Goal: Information Seeking & Learning: Find specific fact

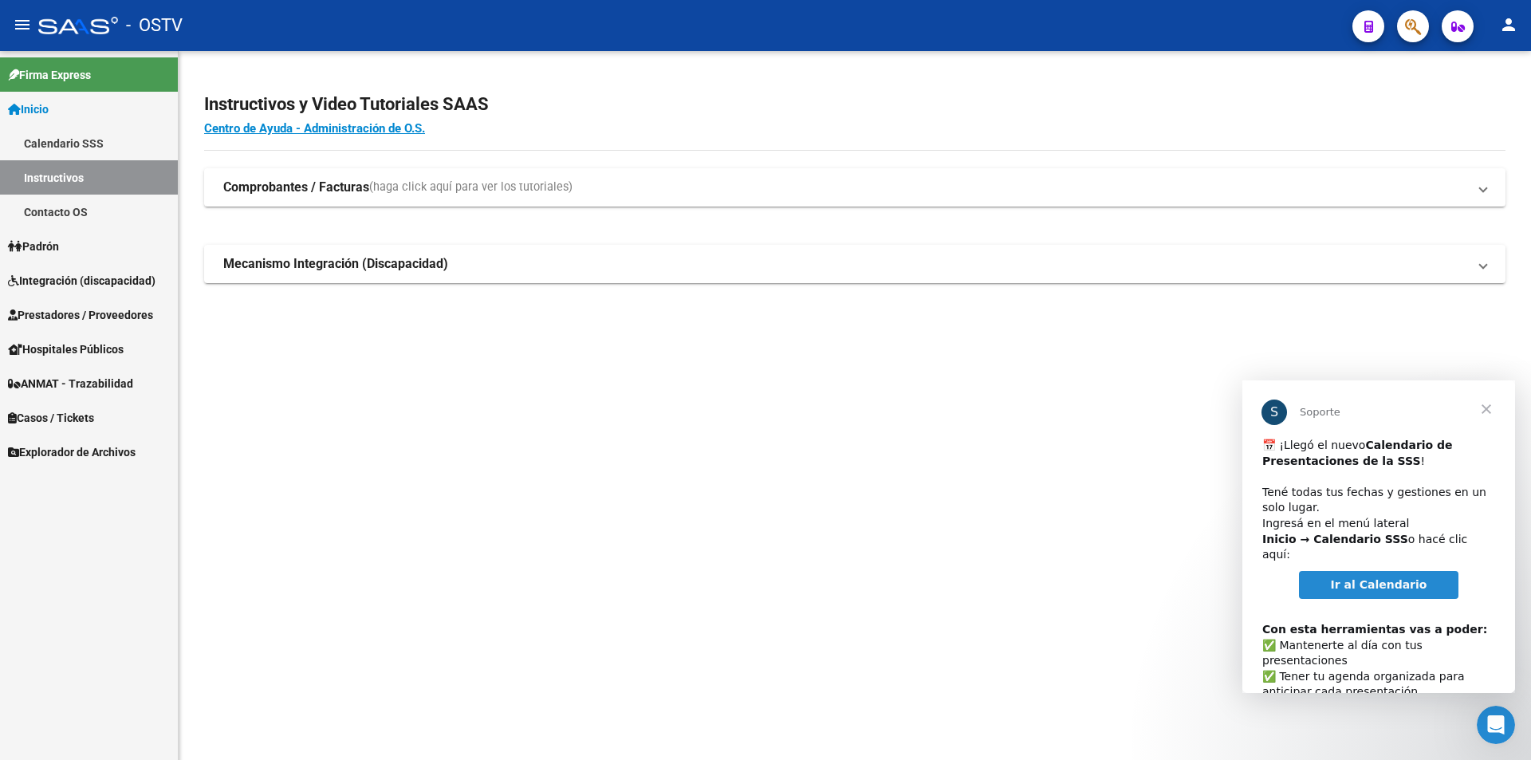
click at [1483, 410] on span "Cerrar" at bounding box center [1486, 408] width 57 height 57
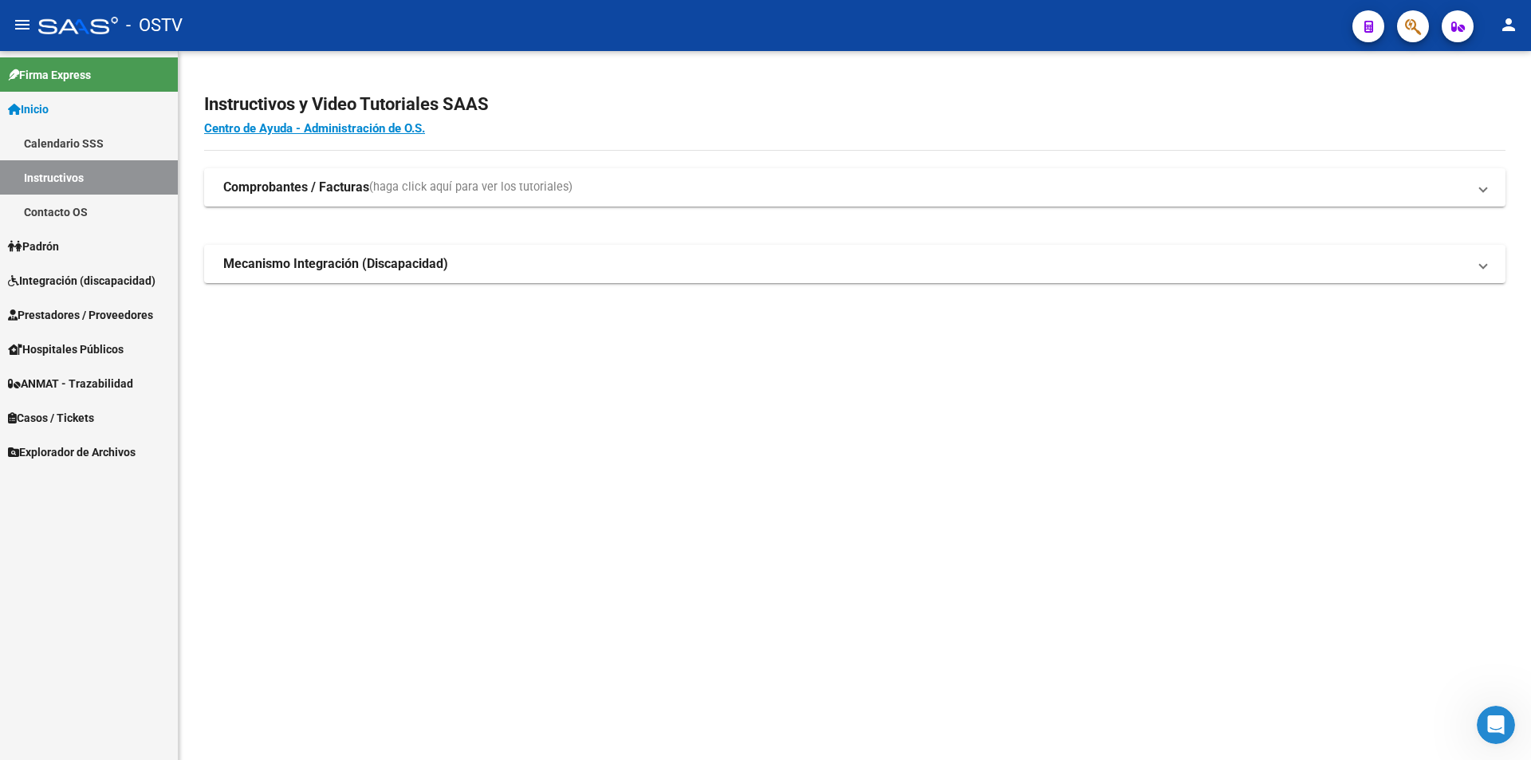
click at [128, 97] on link "Inicio" at bounding box center [89, 109] width 178 height 34
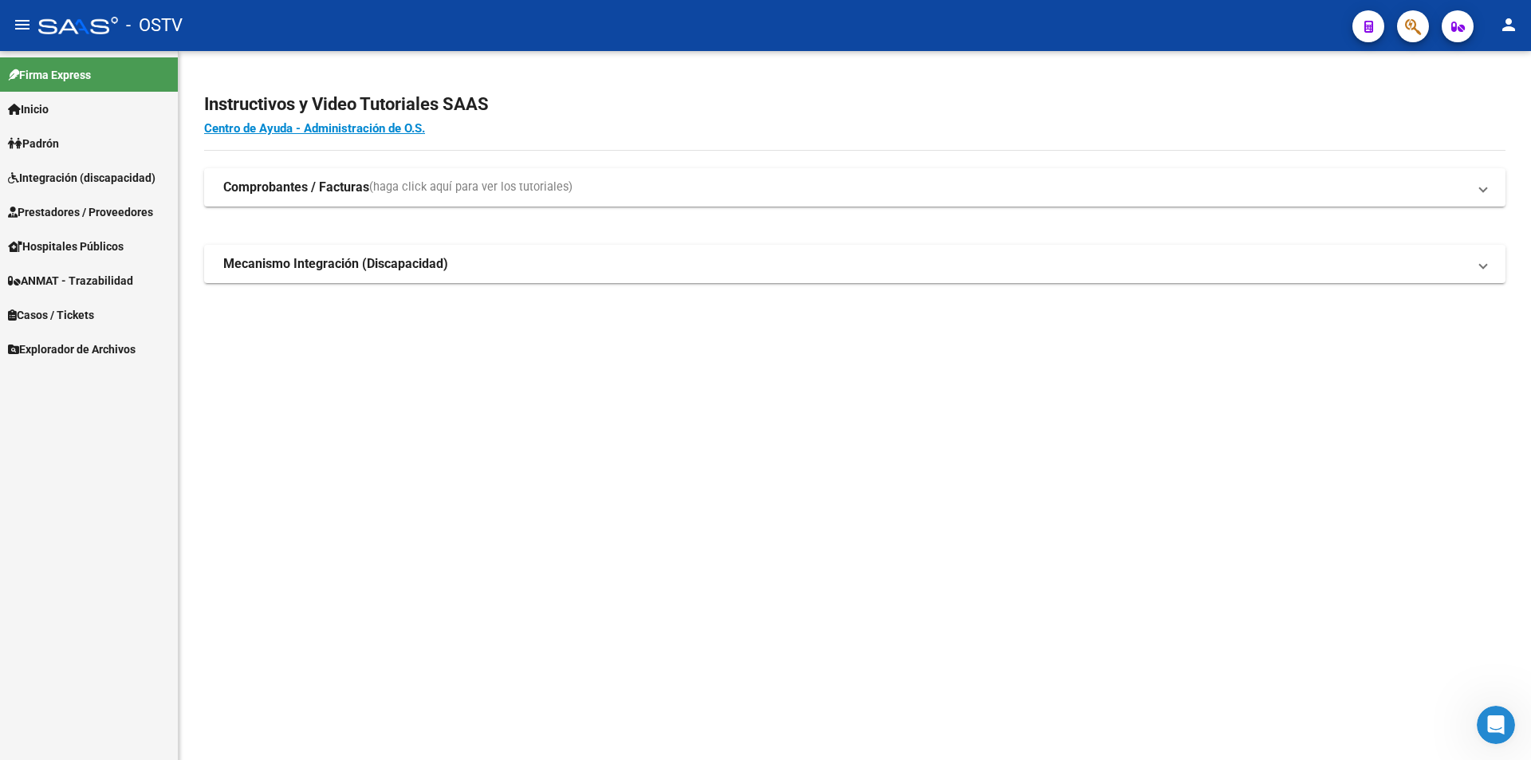
click at [120, 156] on link "Padrón" at bounding box center [89, 143] width 178 height 34
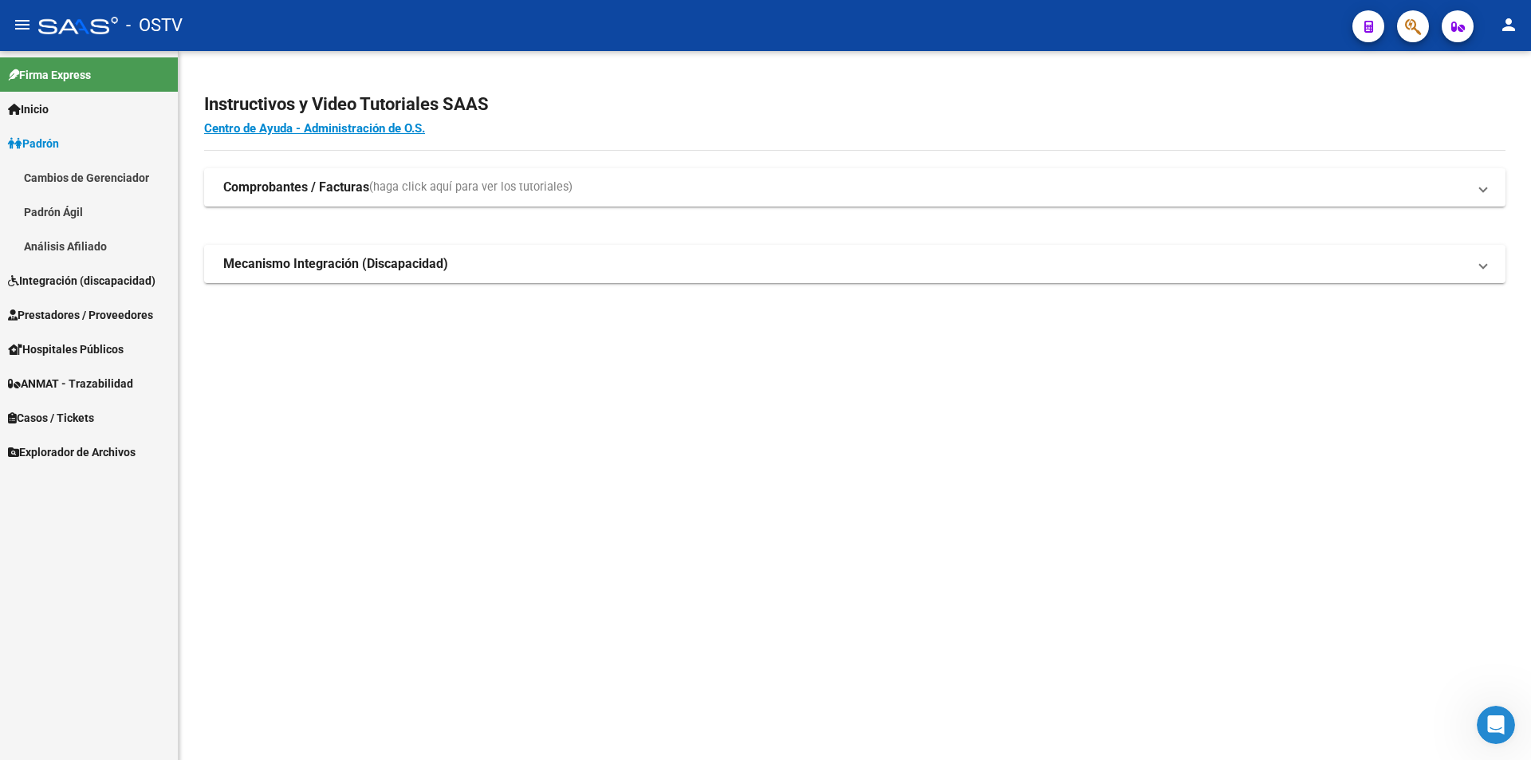
click at [105, 219] on link "Padrón Ágil" at bounding box center [89, 212] width 178 height 34
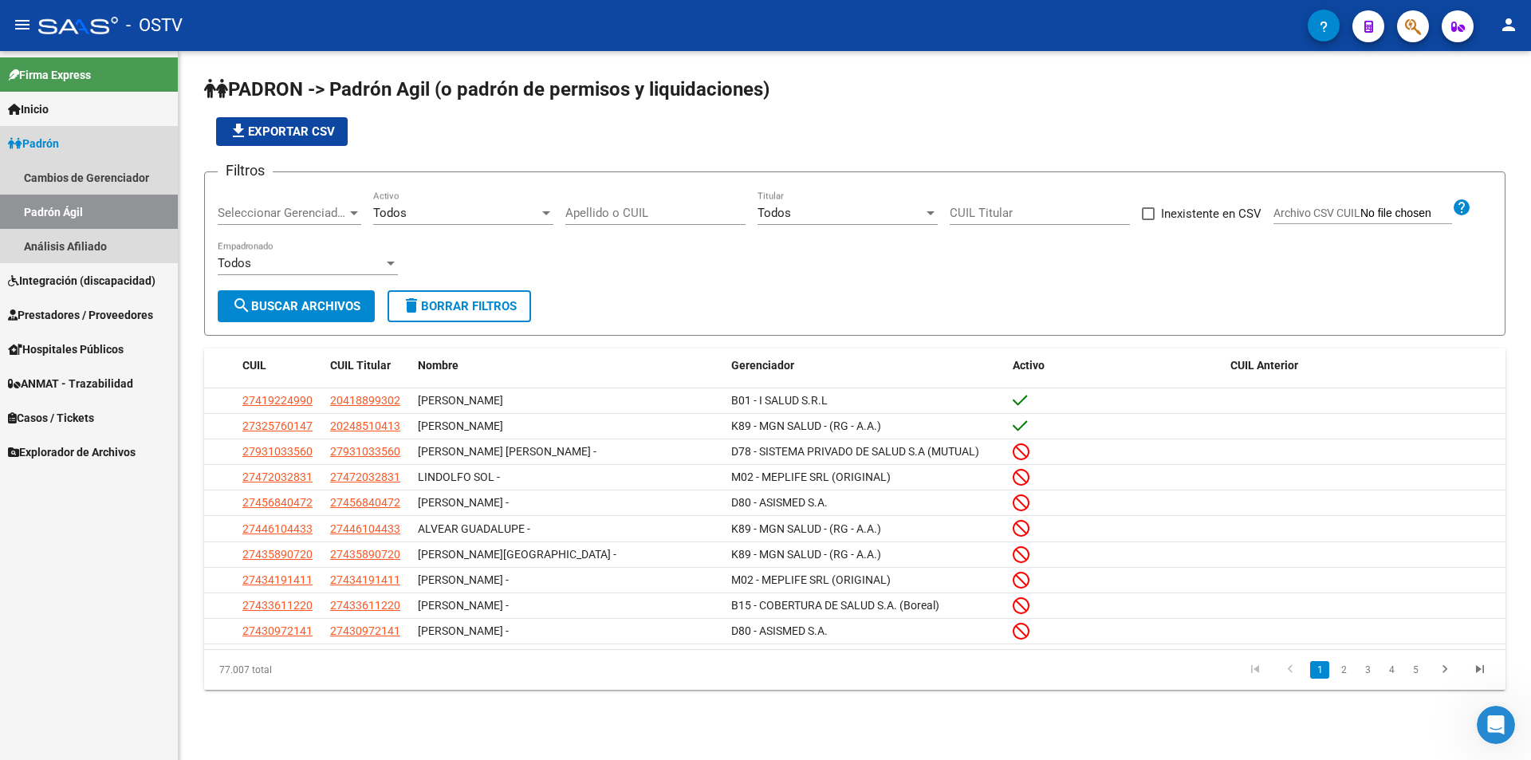
click at [124, 146] on link "Padrón" at bounding box center [89, 143] width 178 height 34
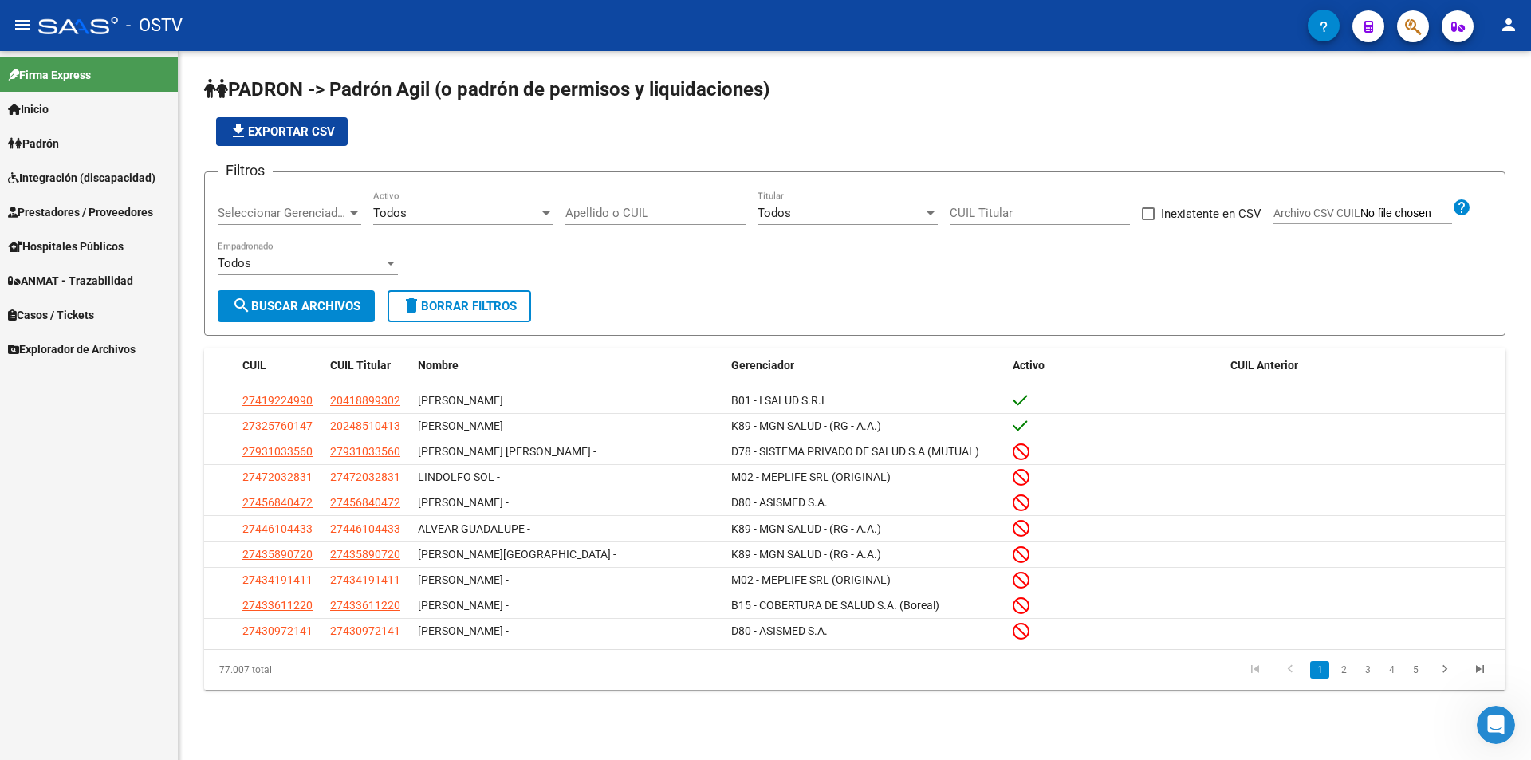
click at [292, 221] on div "Seleccionar Gerenciador Seleccionar Gerenciador" at bounding box center [290, 208] width 144 height 34
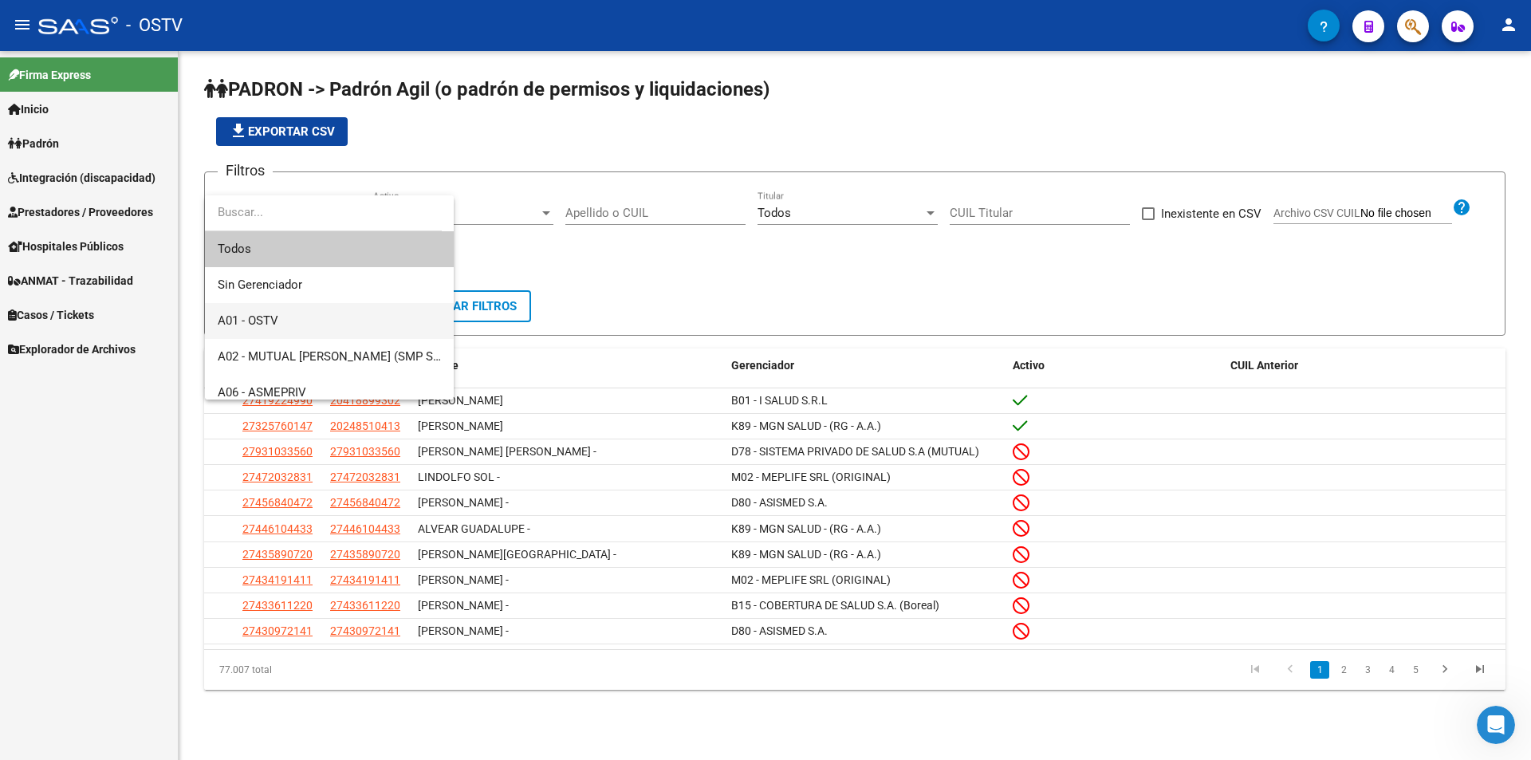
click at [297, 311] on span "A01 - OSTV" at bounding box center [329, 321] width 223 height 36
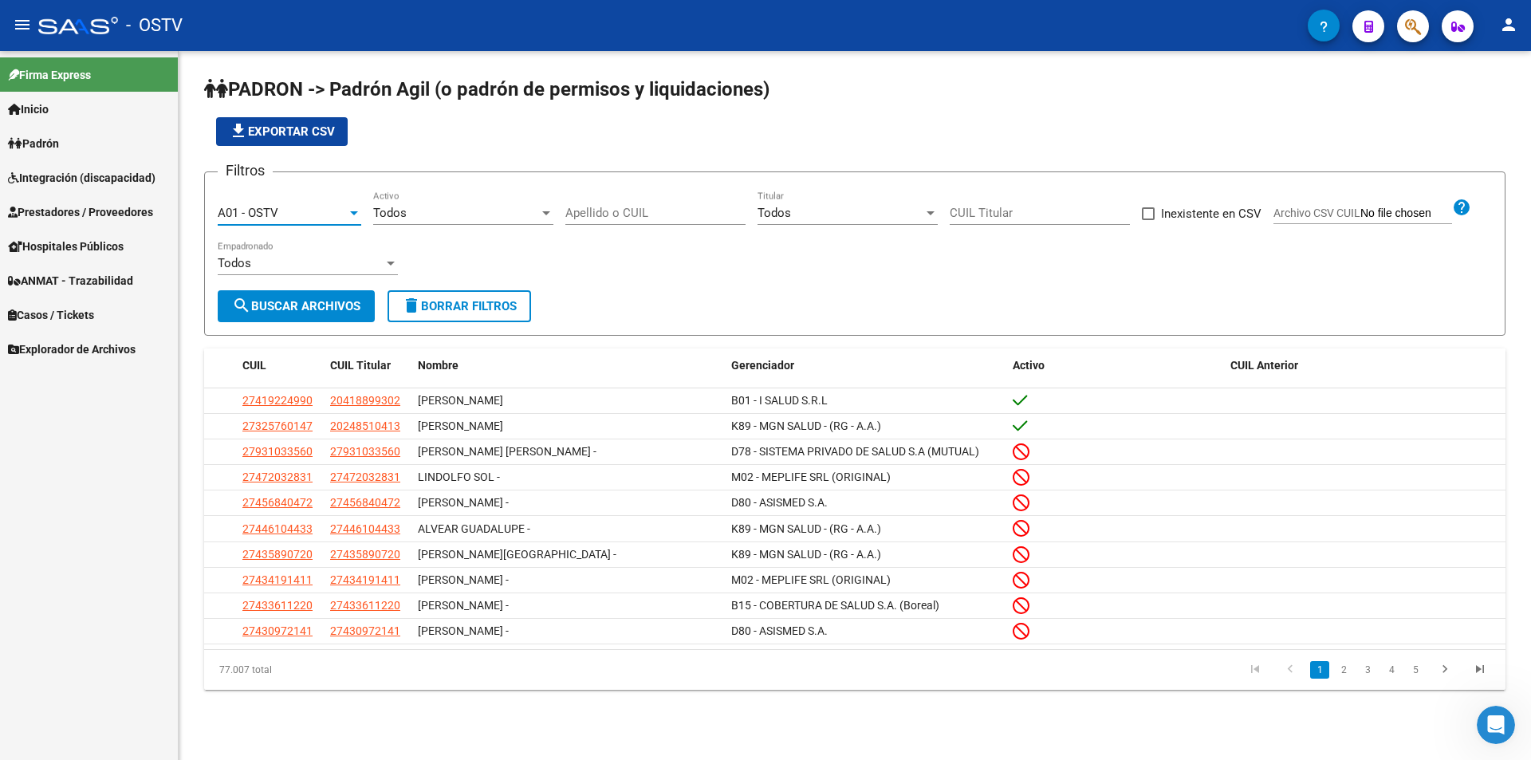
click at [297, 311] on span "search Buscar Archivos" at bounding box center [296, 306] width 128 height 14
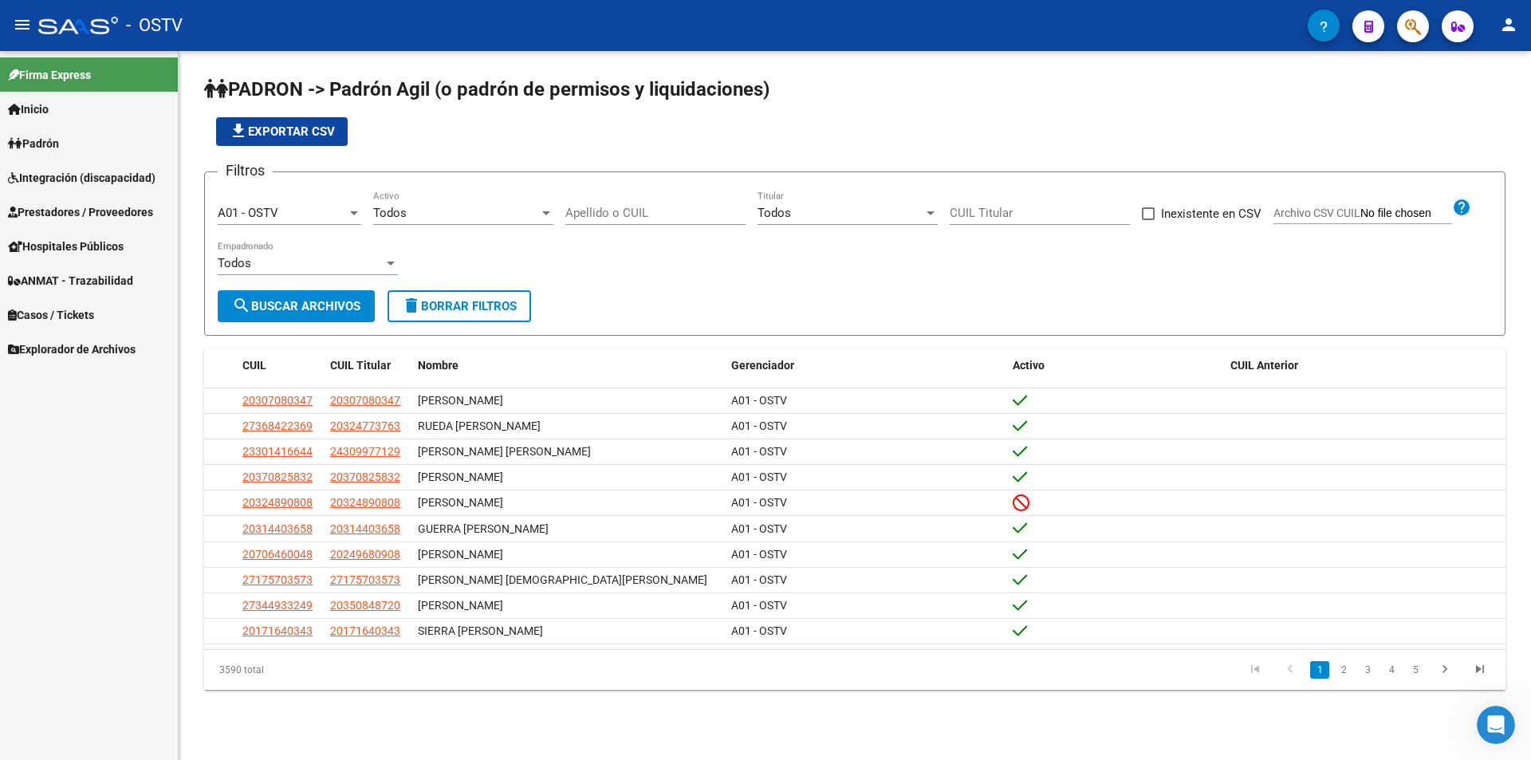
click at [462, 217] on div "Todos" at bounding box center [456, 213] width 166 height 14
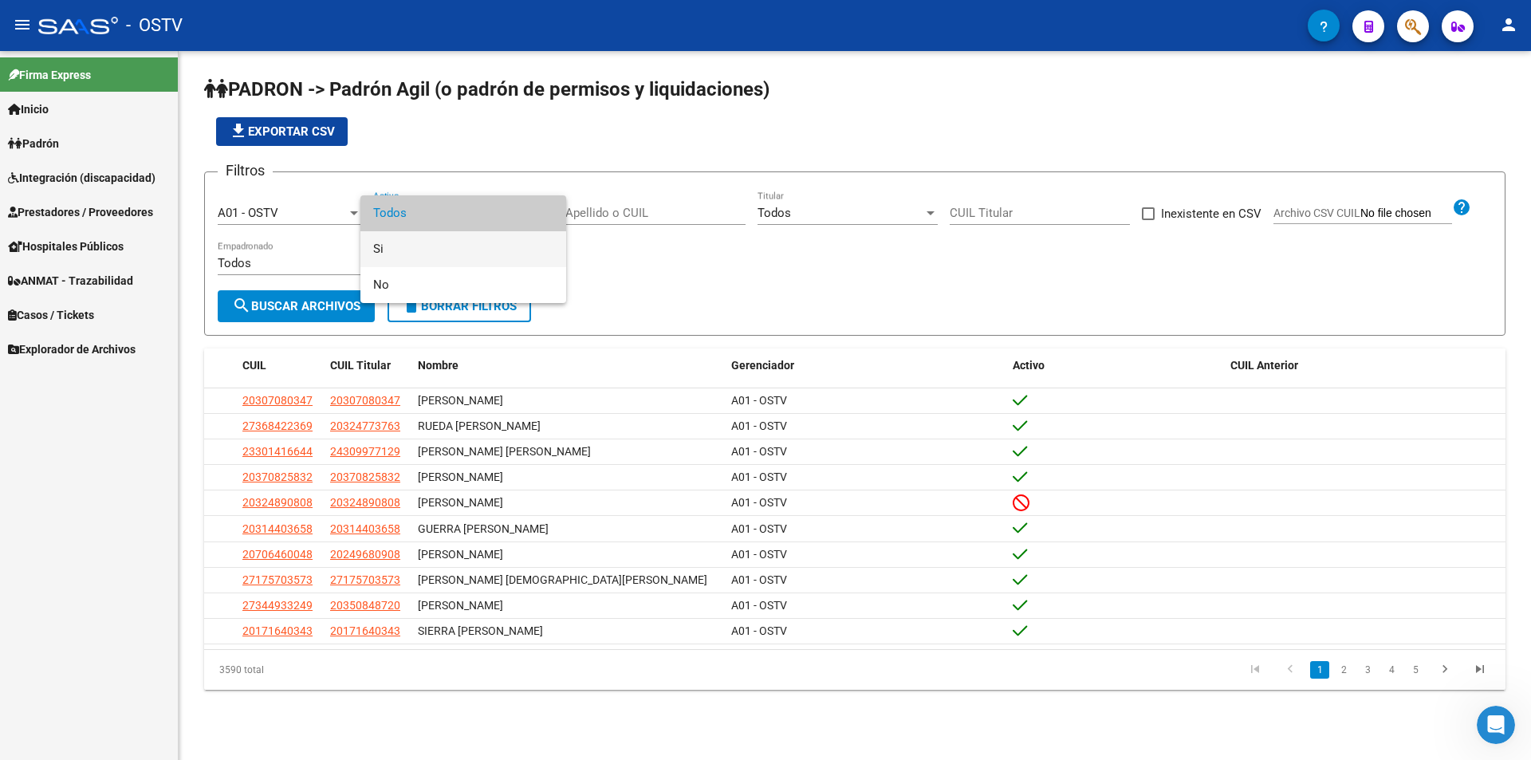
click at [445, 257] on span "Si" at bounding box center [463, 249] width 180 height 36
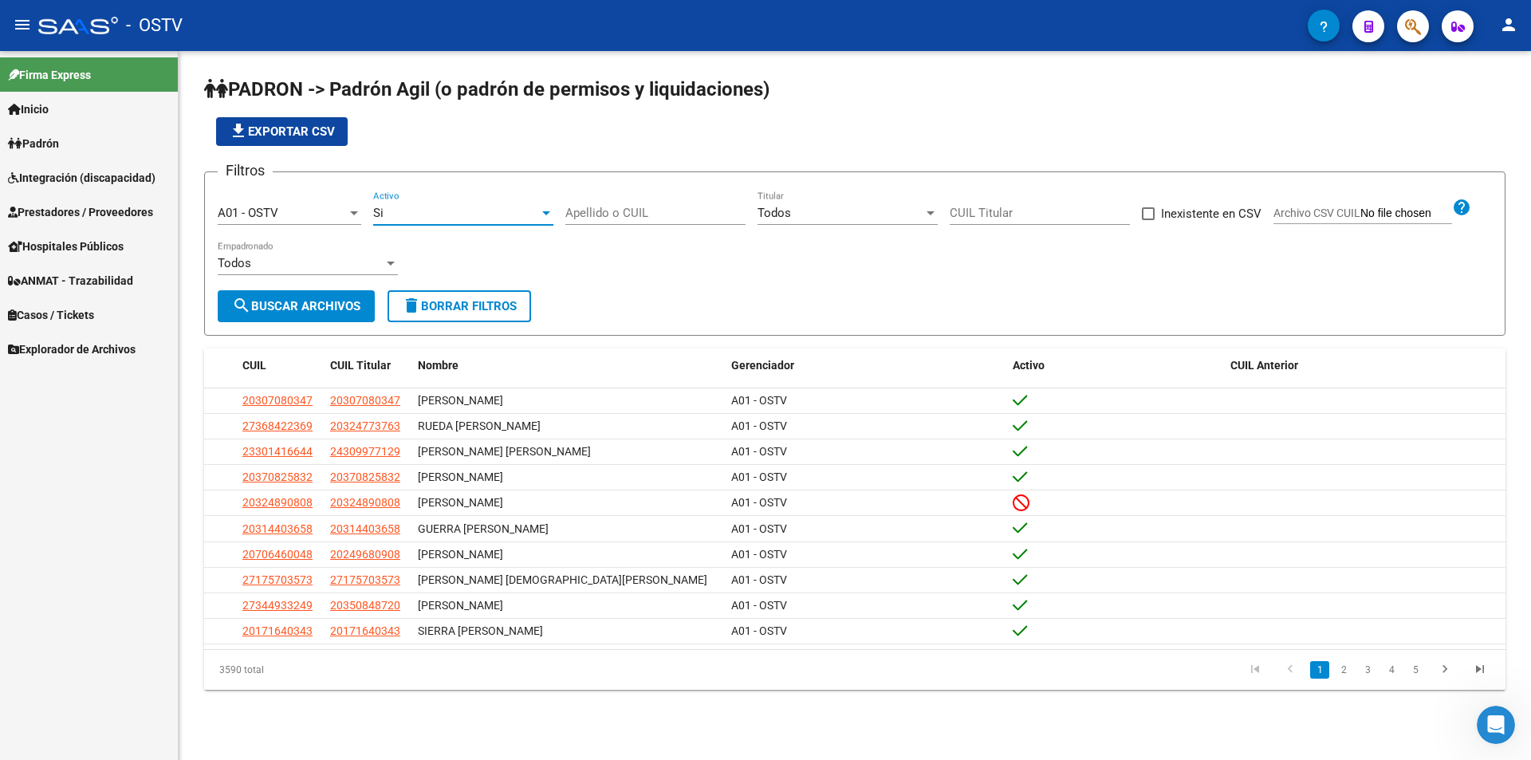
click at [325, 305] on span "search Buscar Archivos" at bounding box center [296, 306] width 128 height 14
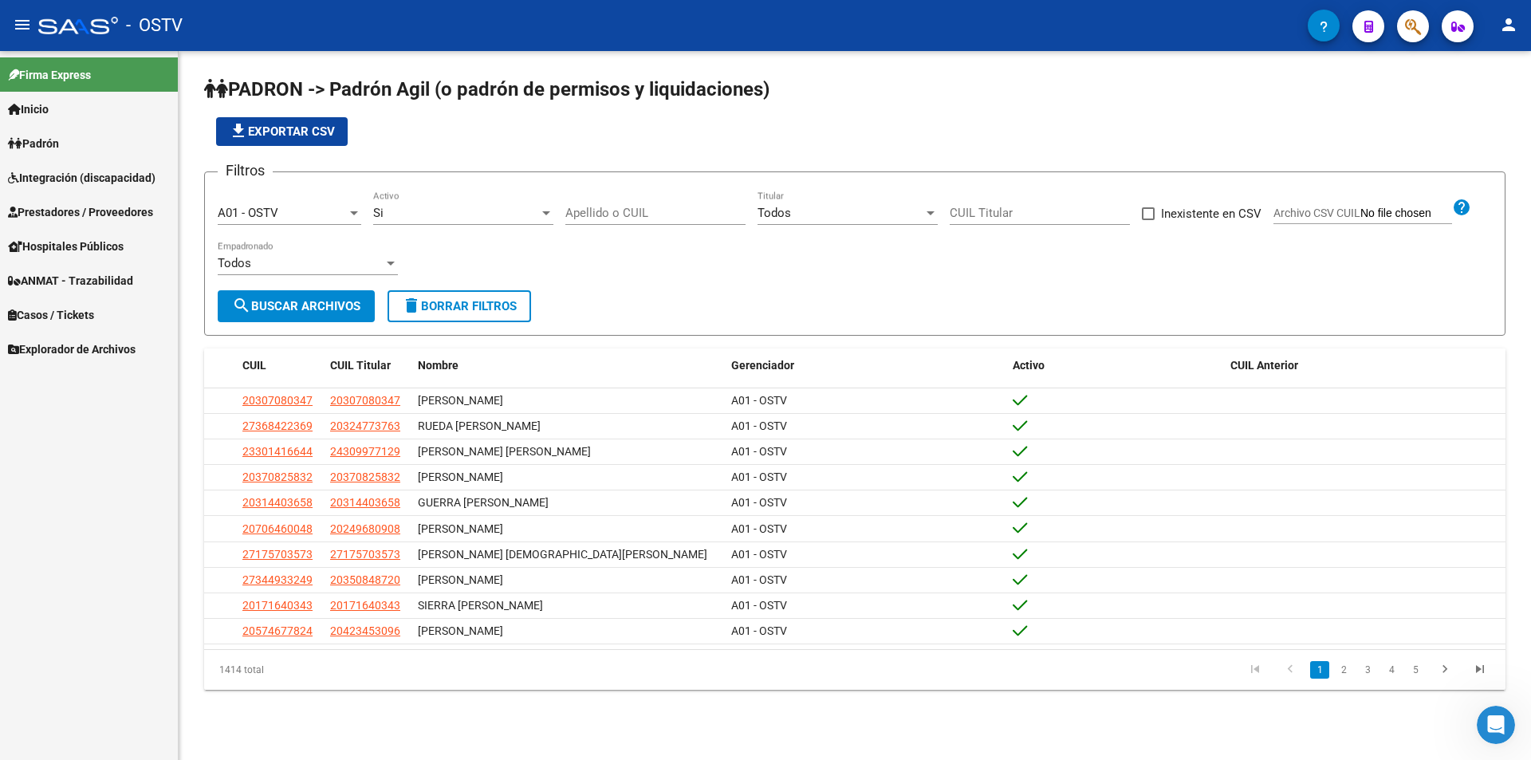
click at [588, 210] on input "Apellido o CUIL" at bounding box center [655, 213] width 180 height 14
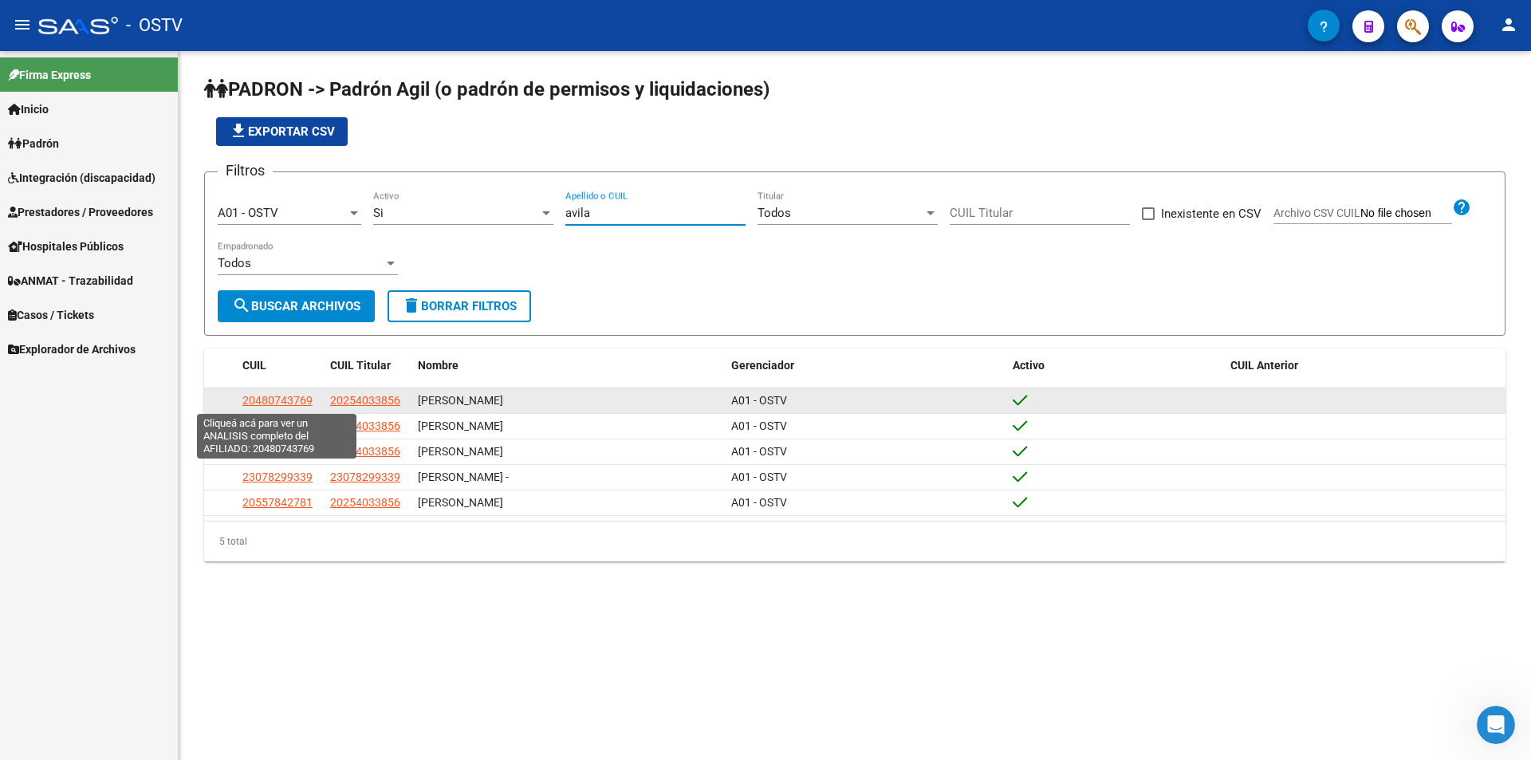
click at [309, 399] on span "20480743769" at bounding box center [277, 400] width 70 height 13
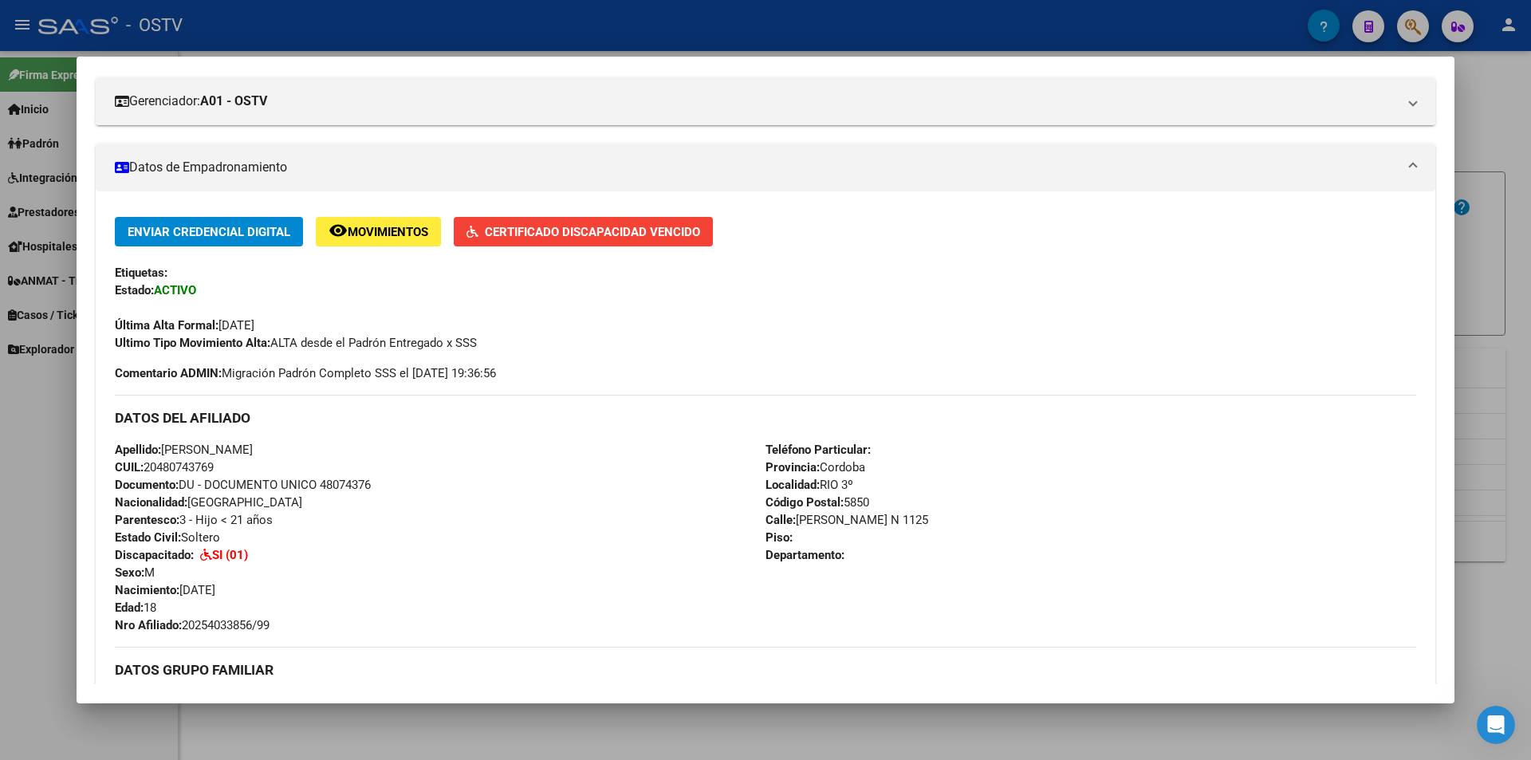
scroll to position [319, 0]
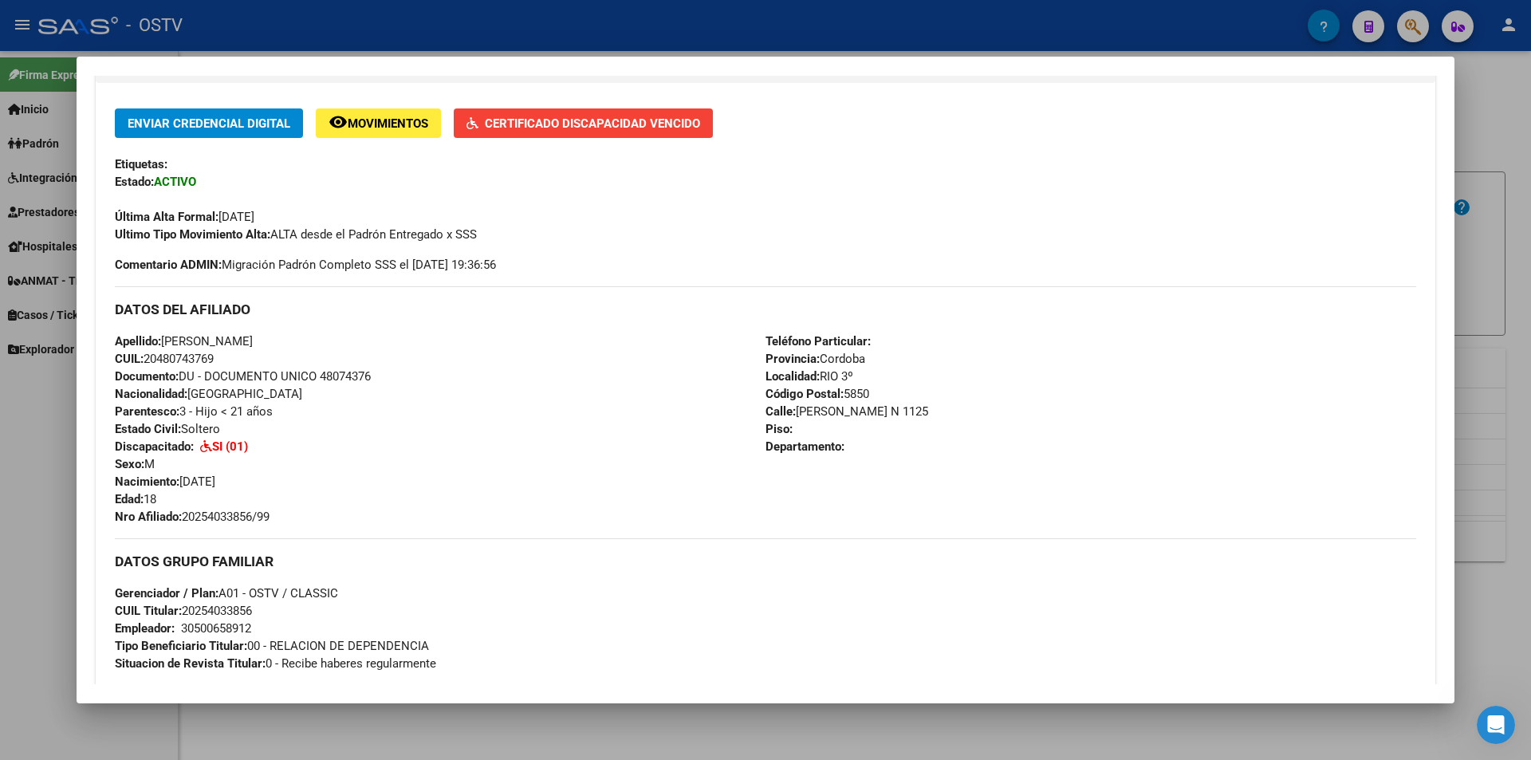
click at [361, 376] on span "Documento: DU - DOCUMENTO UNICO 48074376" at bounding box center [243, 376] width 256 height 14
copy span "48074376"
click at [223, 518] on span "Nro Afiliado: 20254033856/99" at bounding box center [192, 517] width 155 height 14
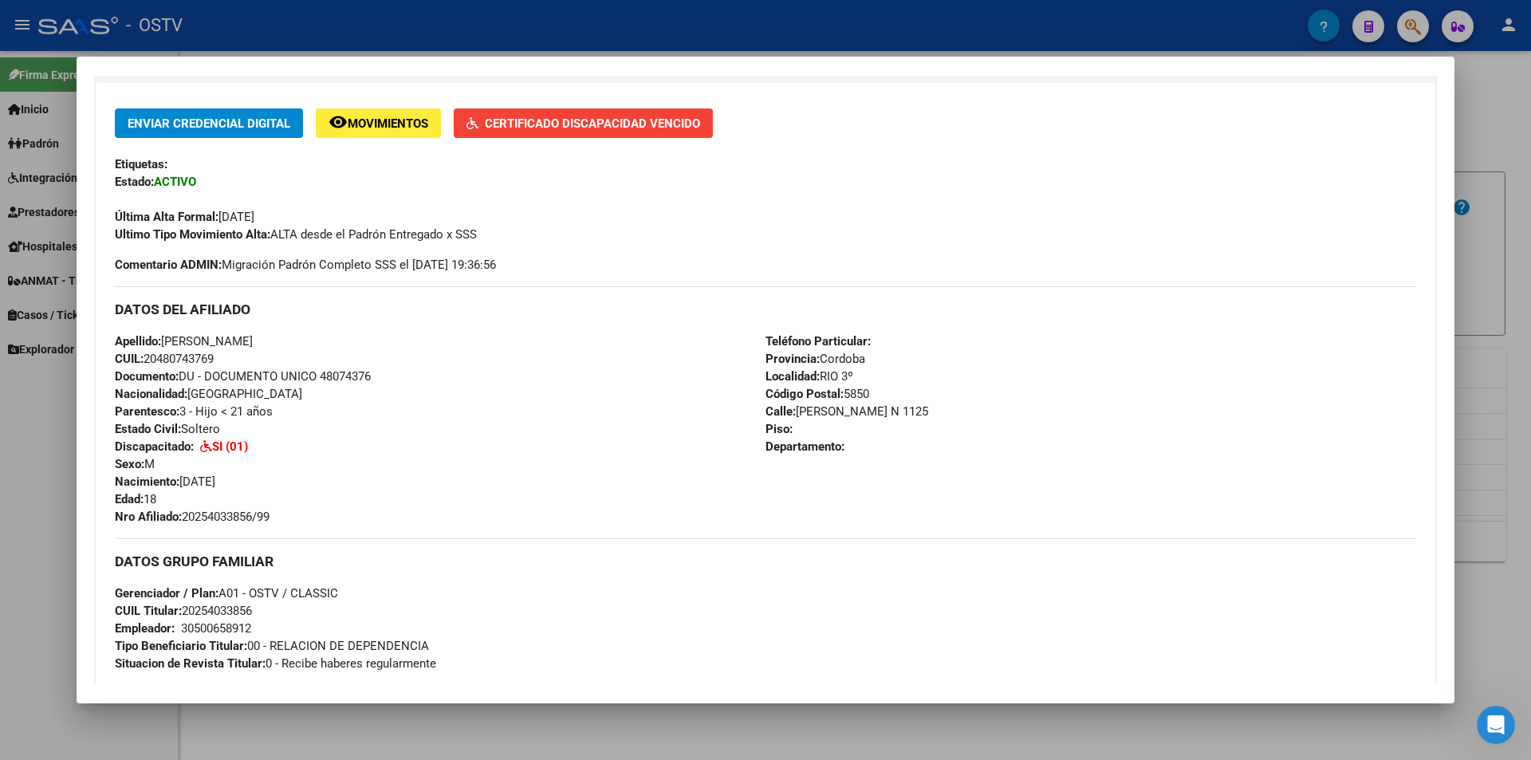
copy span "20254033856"
click at [663, 22] on div at bounding box center [765, 380] width 1531 height 760
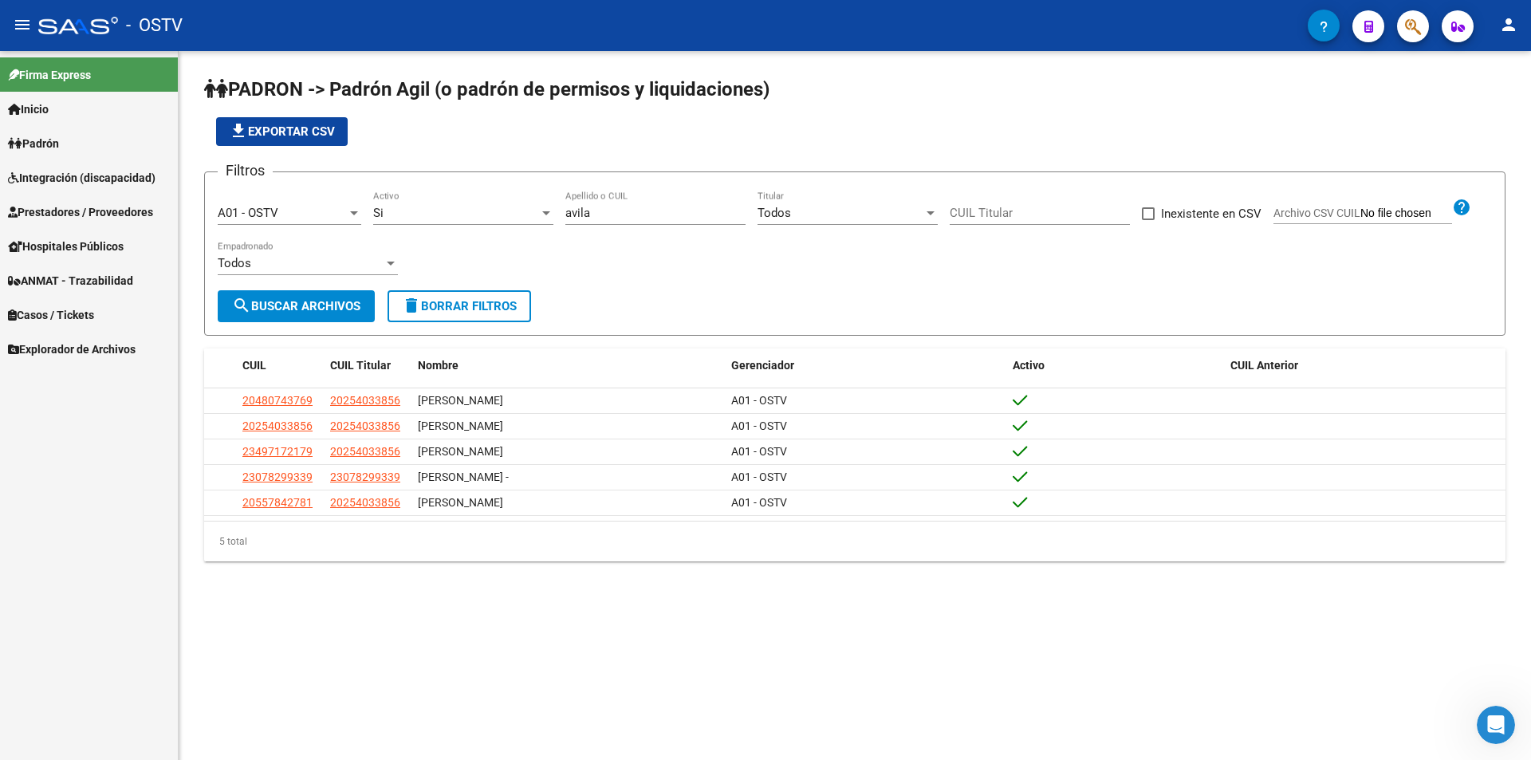
click at [439, 220] on div "Filtros A01 - OSTV Seleccionar Gerenciador Si Activo avila Apellido o CUIL Todo…" at bounding box center [855, 237] width 1274 height 105
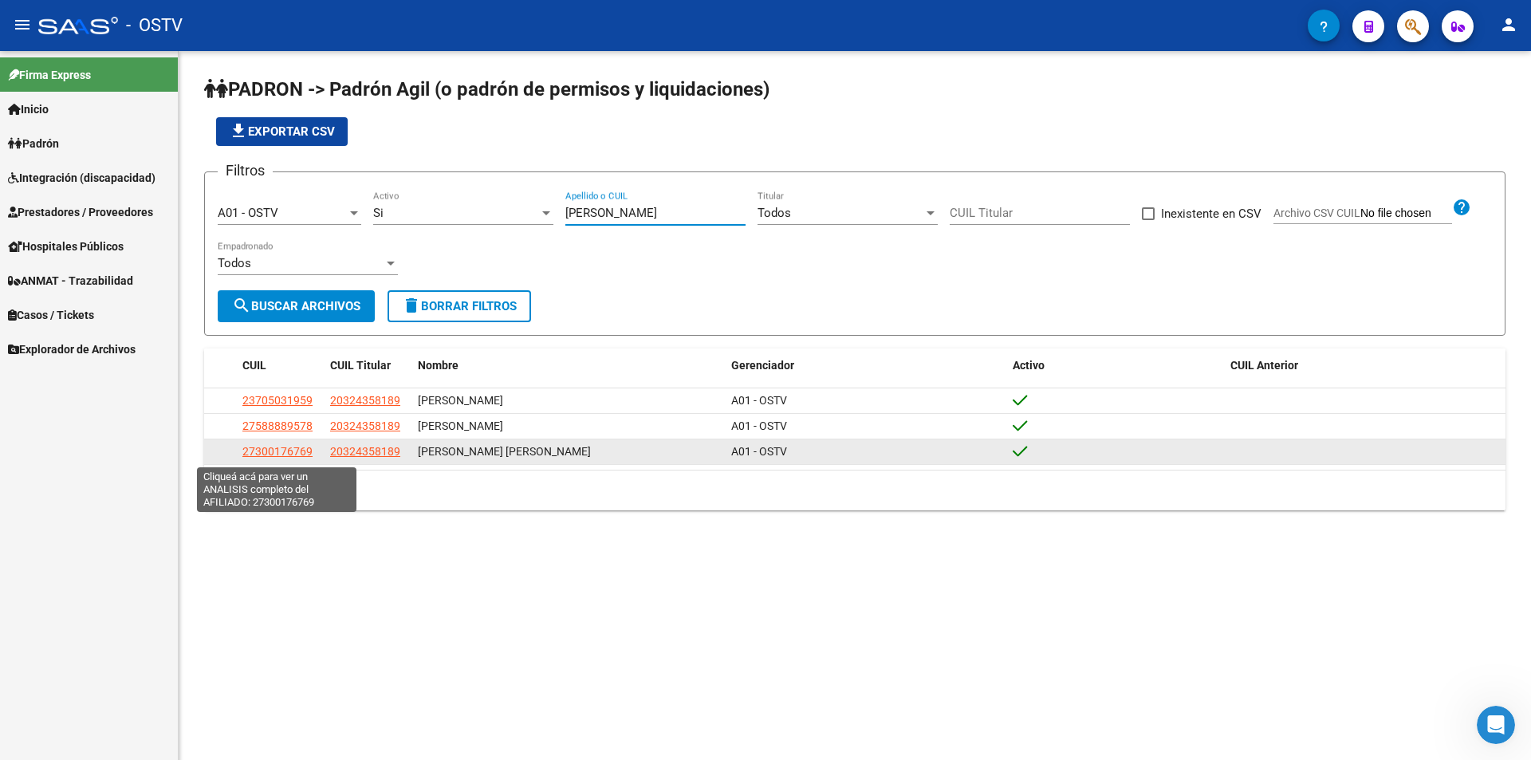
type input "[PERSON_NAME]"
click at [296, 454] on span "27300176769" at bounding box center [277, 451] width 70 height 13
type textarea "27300176769"
